Goal: Find specific page/section: Find specific page/section

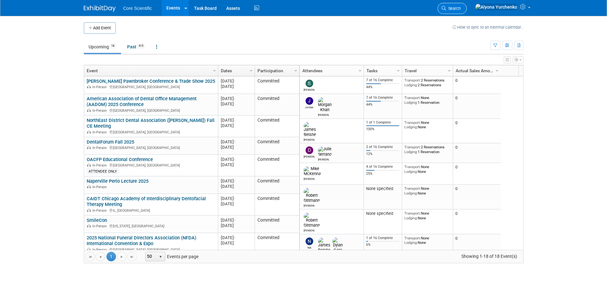
click at [461, 8] on span "Search" at bounding box center [453, 8] width 15 height 5
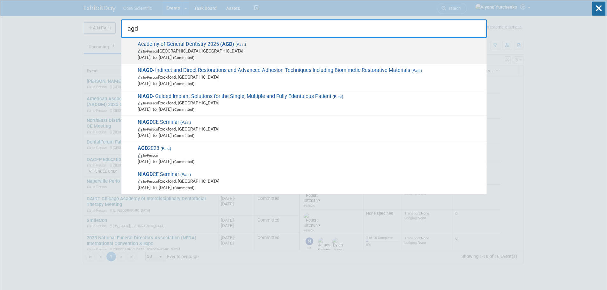
type input "agd"
click at [279, 46] on span "Academy of General Dentistry 2025 ( AGD ) (Past) In-Person Montréal, Canada Jul…" at bounding box center [310, 50] width 348 height 19
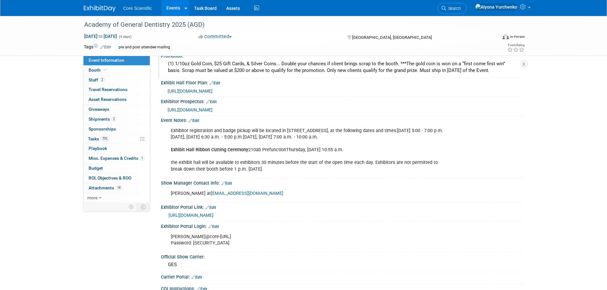
scroll to position [287, 0]
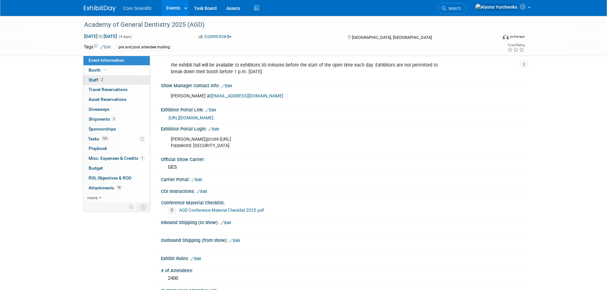
click at [109, 77] on link "2 Staff 2" at bounding box center [116, 81] width 66 height 10
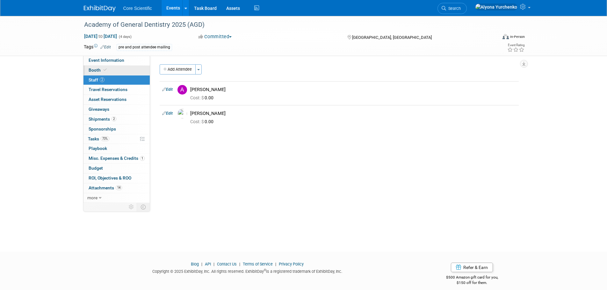
click at [115, 70] on link "Booth" at bounding box center [116, 71] width 66 height 10
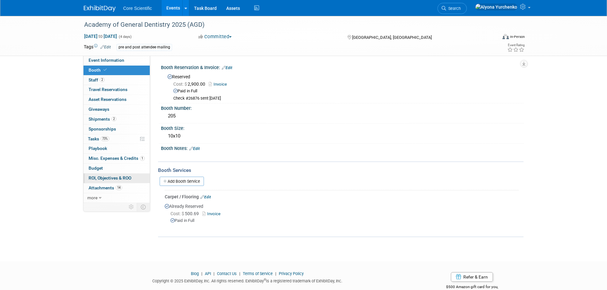
click at [123, 180] on span "ROI, Objectives & ROO 0" at bounding box center [110, 178] width 43 height 5
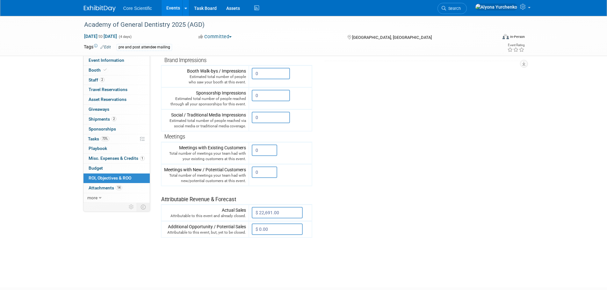
scroll to position [127, 0]
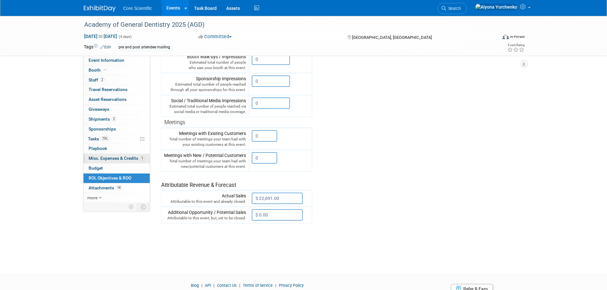
click at [119, 158] on span "Misc. Expenses & Credits 1" at bounding box center [117, 158] width 56 height 5
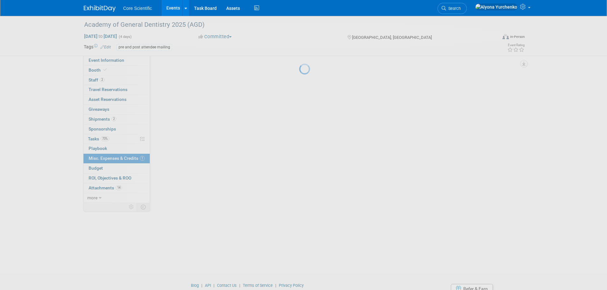
scroll to position [0, 0]
